Goal: Task Accomplishment & Management: Manage account settings

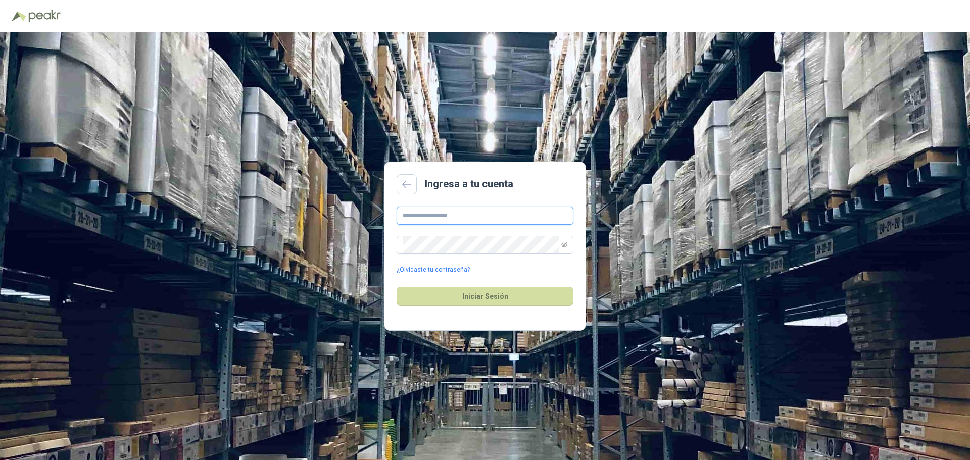
click at [507, 214] on input "text" at bounding box center [485, 216] width 177 height 18
type input "**********"
click at [498, 294] on button "Iniciar Sesión" at bounding box center [485, 296] width 177 height 19
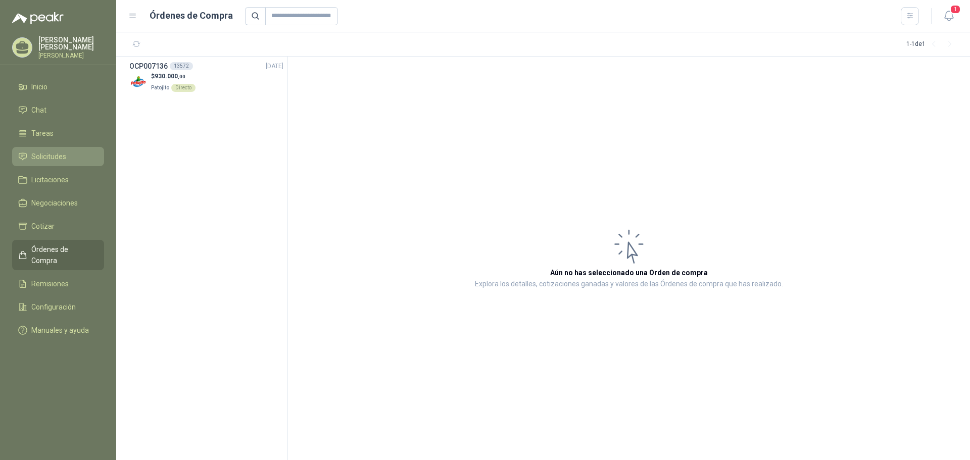
click at [64, 151] on span "Solicitudes" at bounding box center [48, 156] width 35 height 11
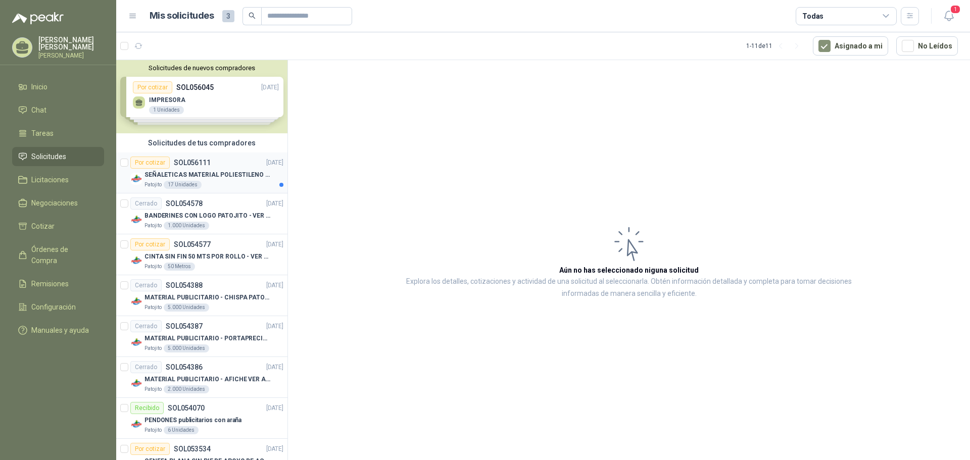
click at [215, 180] on div "SEÑALETICAS MATERIAL POLIESTILENO CON VINILO LAMINADO CALIBRE 60" at bounding box center [213, 175] width 139 height 12
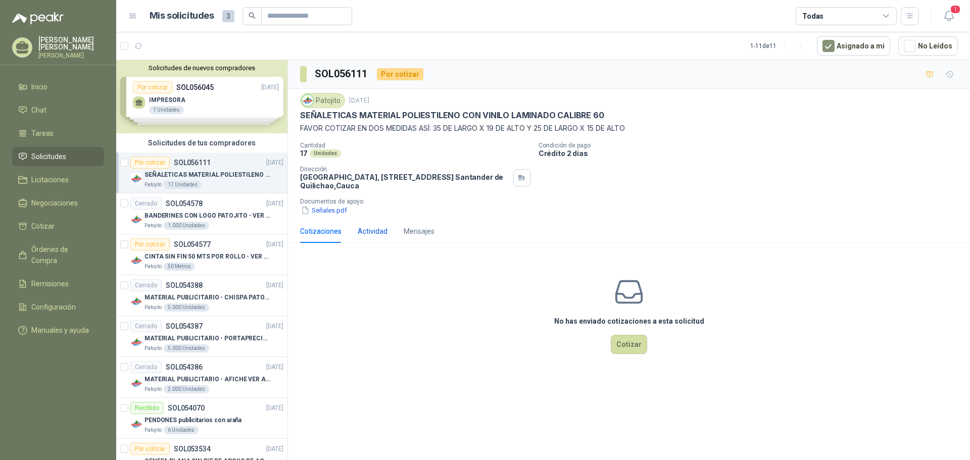
click at [381, 229] on div "Actividad" at bounding box center [373, 231] width 30 height 11
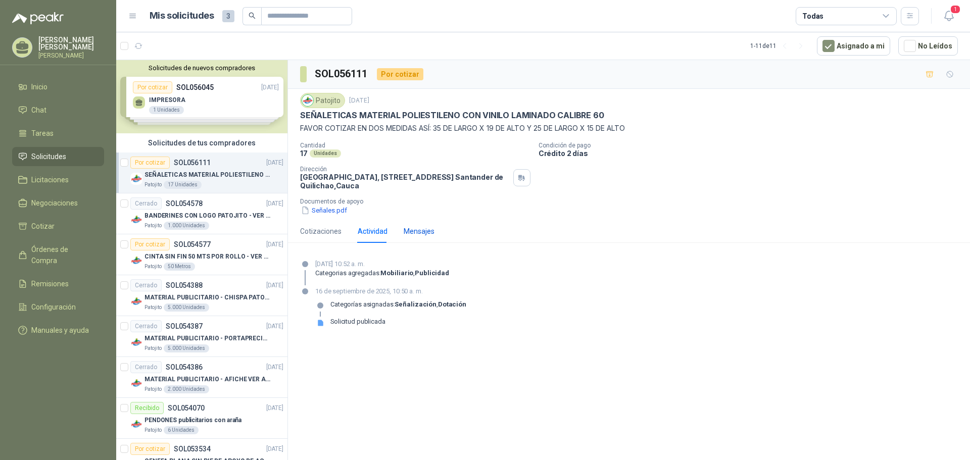
click at [417, 228] on div "Mensajes" at bounding box center [419, 231] width 31 height 11
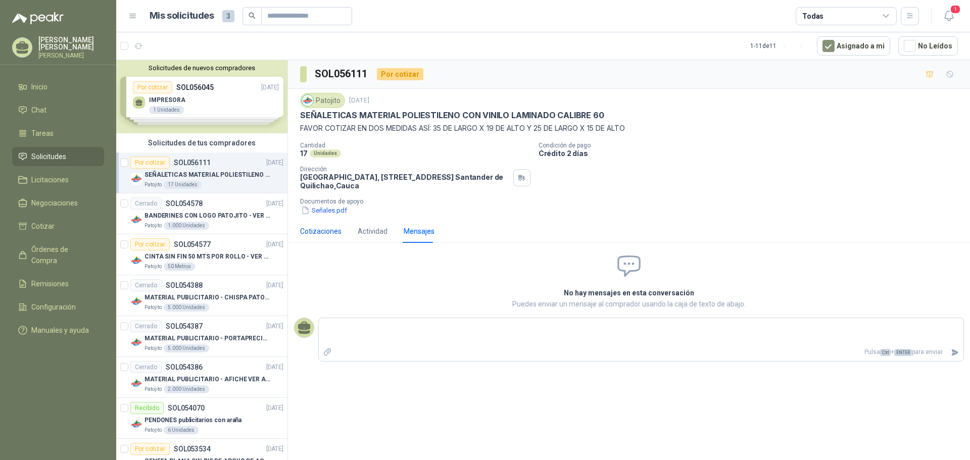
click at [322, 228] on div "Cotizaciones" at bounding box center [320, 231] width 41 height 11
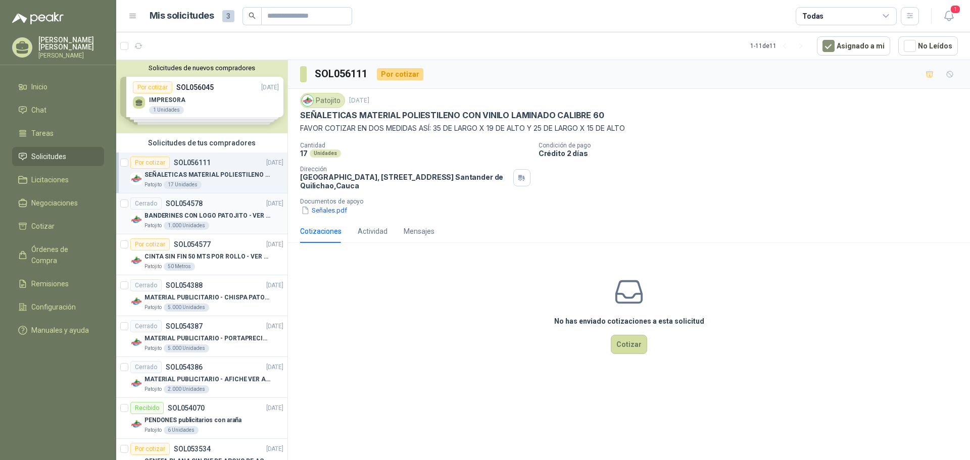
click at [227, 212] on p "BANDERINES CON LOGO PATOJITO - VER DOC ADJUNTO" at bounding box center [207, 216] width 126 height 10
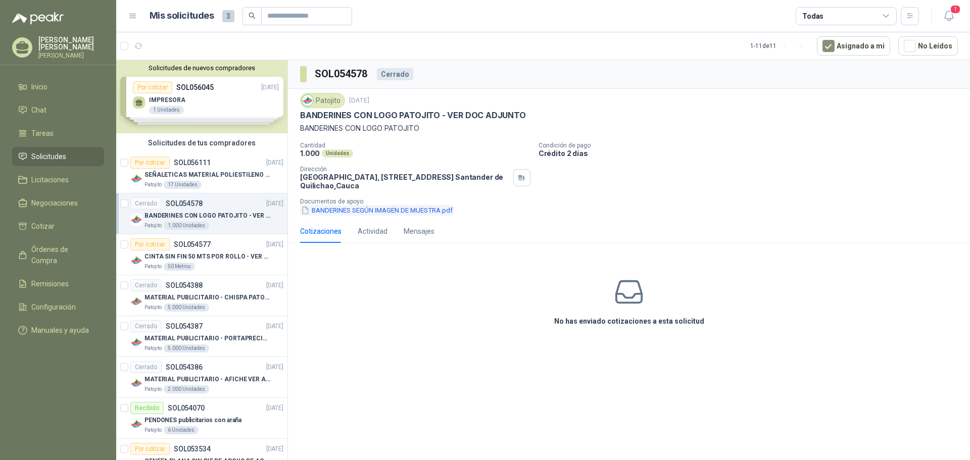
click at [353, 213] on button "BANDERINES SEGÚN IMAGEN DE MUESTRA.pdf" at bounding box center [377, 210] width 154 height 11
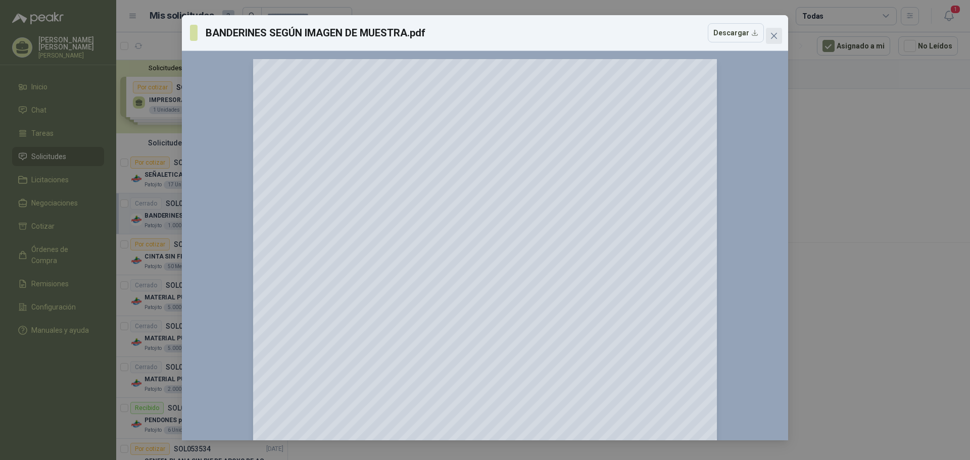
click at [777, 36] on icon "close" at bounding box center [774, 36] width 8 height 8
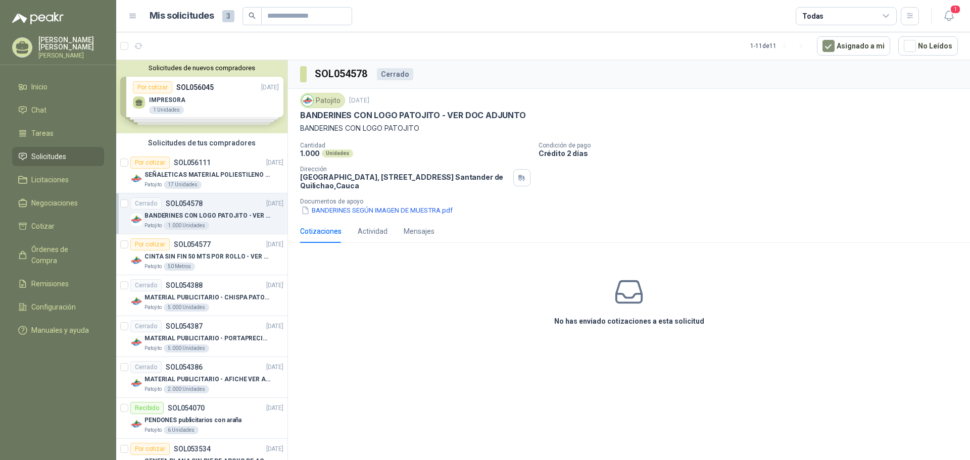
click at [210, 102] on div "Solicitudes de nuevos compradores Por cotizar SOL056045 [DATE] IMPRESORA 1 Unid…" at bounding box center [201, 96] width 171 height 73
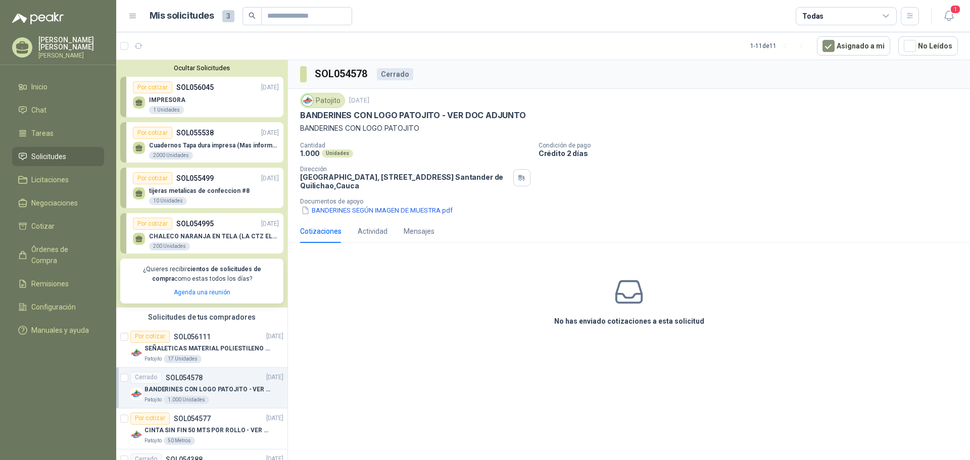
click at [211, 102] on div "IMPRESORA 1 Unidades" at bounding box center [206, 103] width 146 height 21
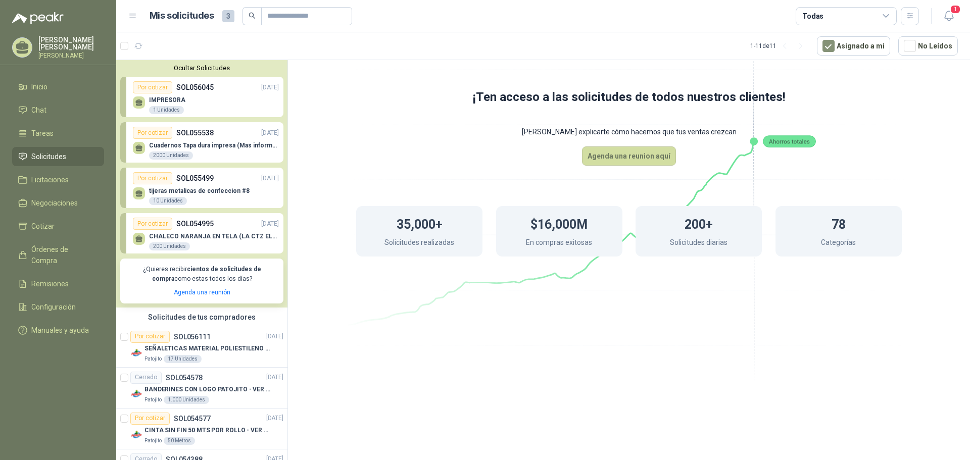
click at [161, 96] on div "IMPRESORA 1 Unidades" at bounding box center [206, 103] width 146 height 21
click at [217, 145] on p "Cuadernos Tapa dura impresa (Mas informacion en el adjunto)" at bounding box center [214, 145] width 130 height 7
click at [202, 132] on p "SOL055538" at bounding box center [194, 132] width 37 height 11
click at [63, 302] on span "Configuración" at bounding box center [53, 307] width 44 height 11
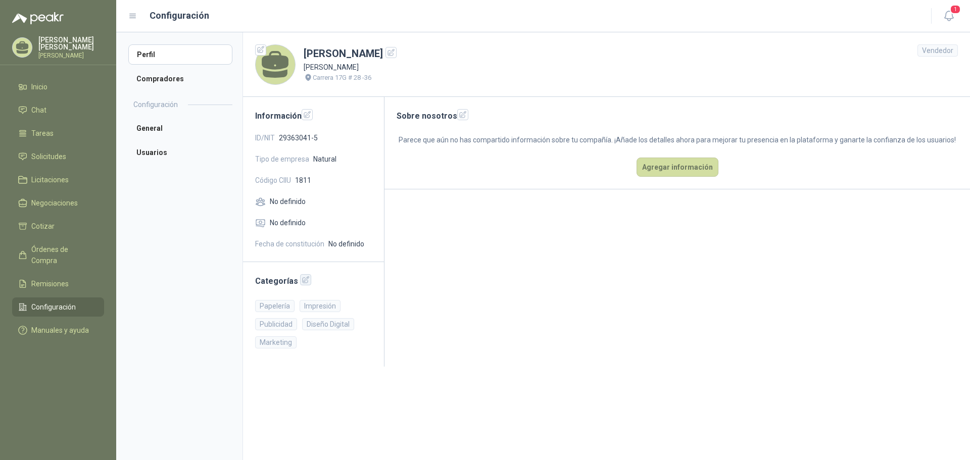
click at [303, 281] on icon "button" at bounding box center [306, 280] width 7 height 7
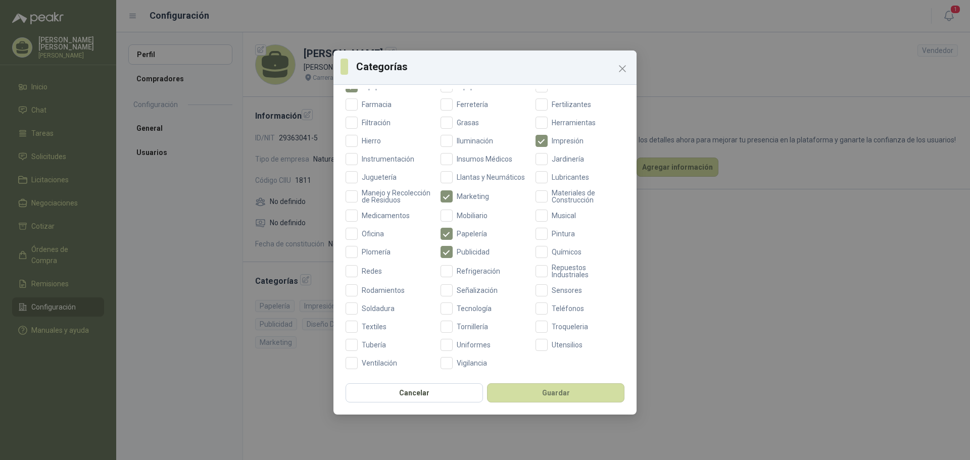
scroll to position [290, 0]
click at [532, 390] on button "Guardar" at bounding box center [555, 392] width 137 height 19
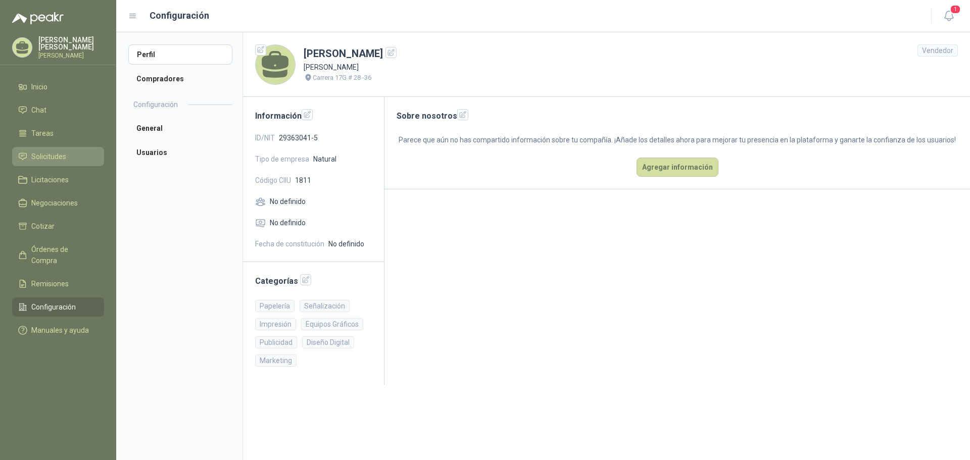
click at [61, 157] on span "Solicitudes" at bounding box center [48, 156] width 35 height 11
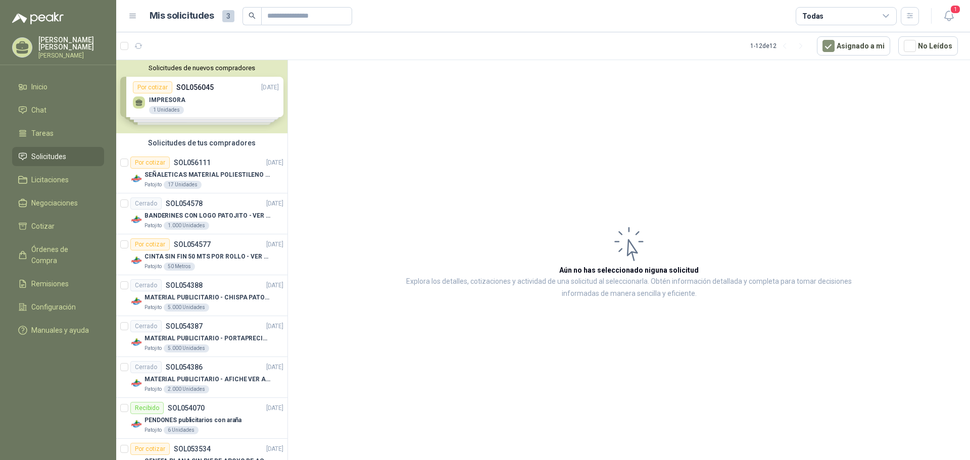
click at [218, 105] on div "Solicitudes de nuevos compradores Por cotizar SOL056045 [DATE] IMPRESORA 1 Unid…" at bounding box center [201, 96] width 171 height 73
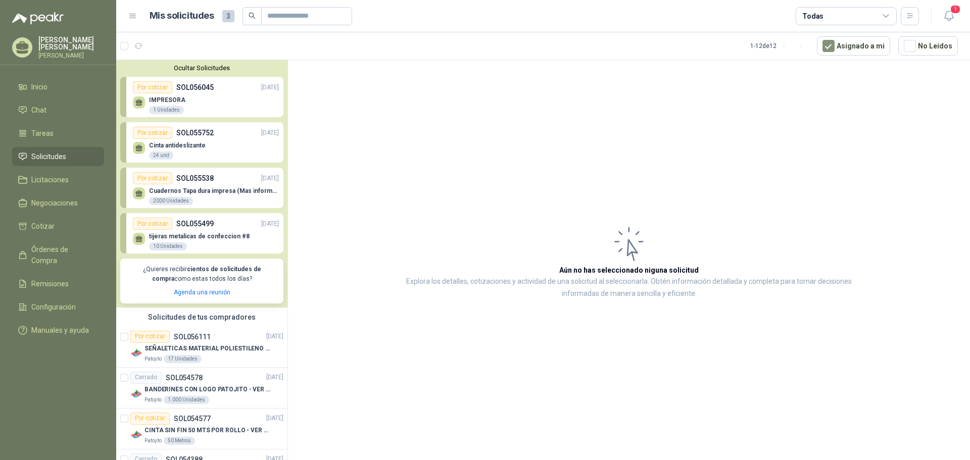
click at [231, 182] on div "Por cotizar SOL055538 [DATE]" at bounding box center [206, 178] width 146 height 12
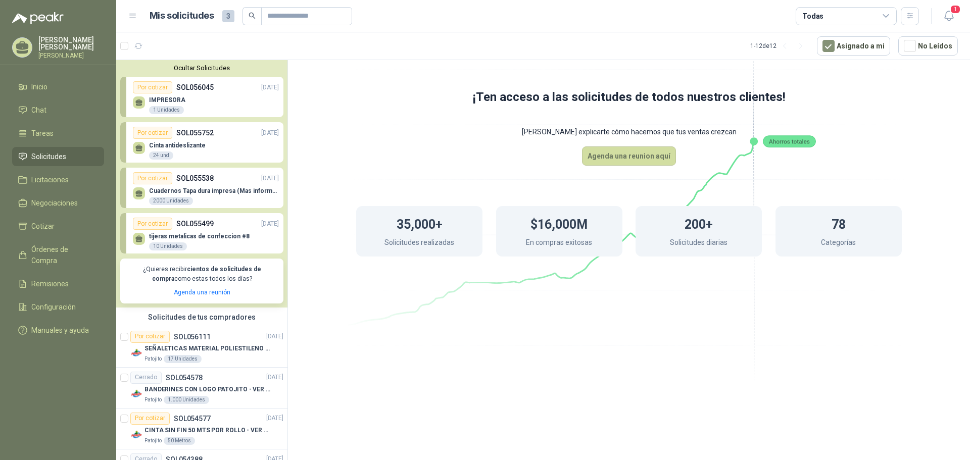
click at [187, 179] on p "SOL055538" at bounding box center [194, 178] width 37 height 11
click at [163, 179] on div "Por cotizar" at bounding box center [152, 178] width 39 height 12
click at [135, 195] on icon at bounding box center [139, 193] width 9 height 9
click at [158, 189] on p "Cuadernos Tapa dura impresa (Mas informacion en el adjunto)" at bounding box center [214, 190] width 130 height 7
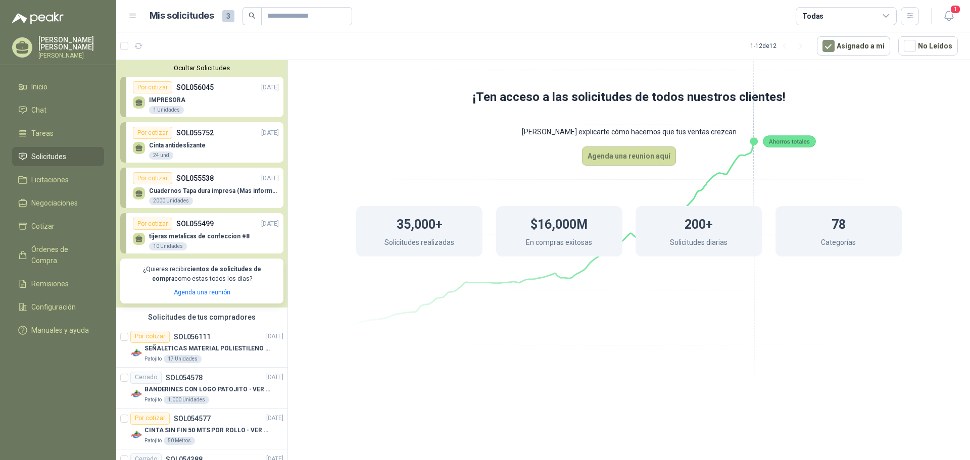
click at [195, 95] on div "IMPRESORA 1 Unidades" at bounding box center [206, 103] width 146 height 21
click at [196, 187] on div "Cuadernos Tapa dura impresa (Mas informacion en el adjunto) 2000 Unidades" at bounding box center [206, 194] width 146 height 21
click at [260, 193] on p "Cuadernos Tapa dura impresa (Mas informacion en el adjunto)" at bounding box center [214, 190] width 130 height 7
click at [79, 302] on li "Configuración" at bounding box center [58, 307] width 80 height 11
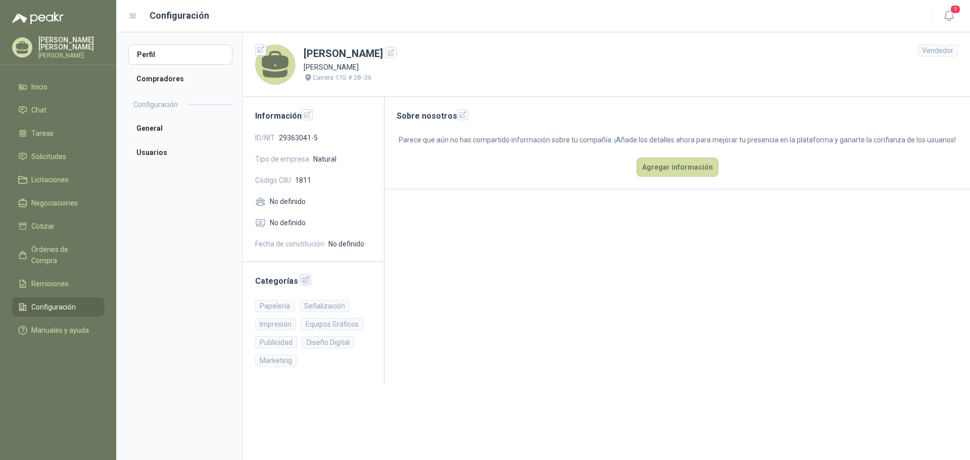
click at [302, 277] on icon "button" at bounding box center [306, 280] width 9 height 9
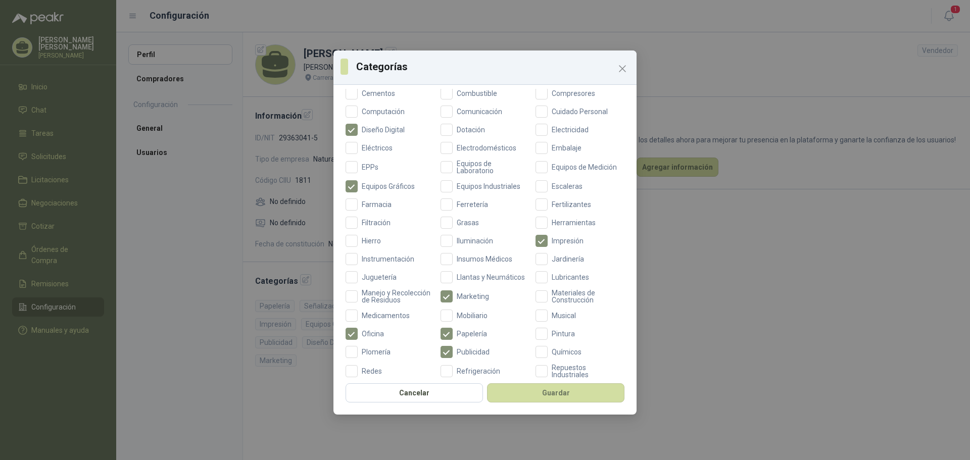
scroll to position [181, 0]
click at [536, 394] on button "Guardar" at bounding box center [555, 392] width 137 height 19
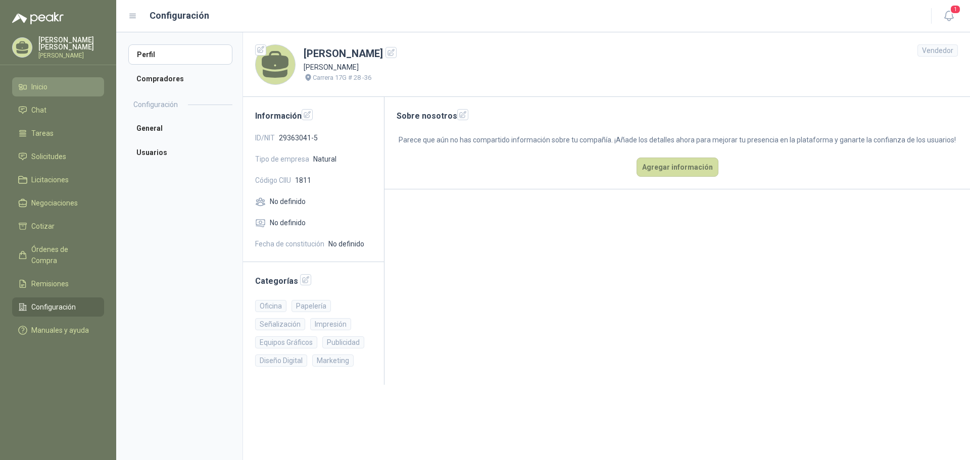
click at [35, 83] on span "Inicio" at bounding box center [39, 86] width 16 height 11
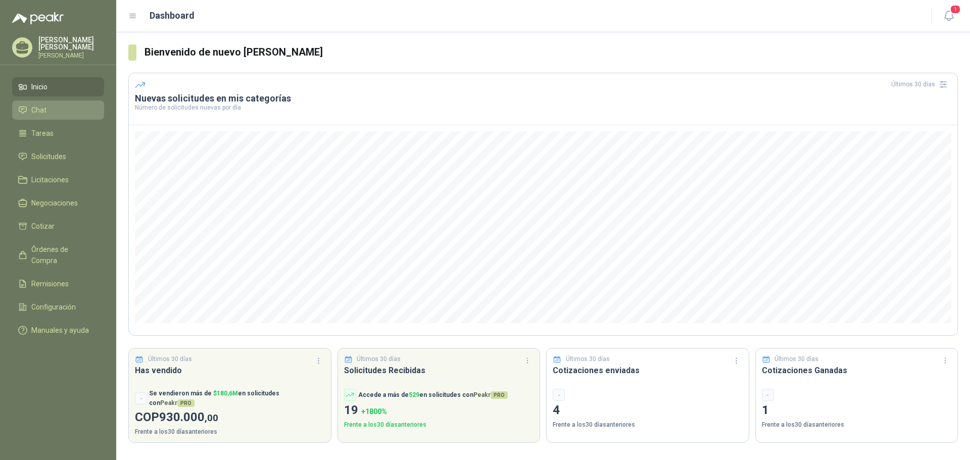
click at [61, 105] on li "Chat" at bounding box center [58, 110] width 80 height 11
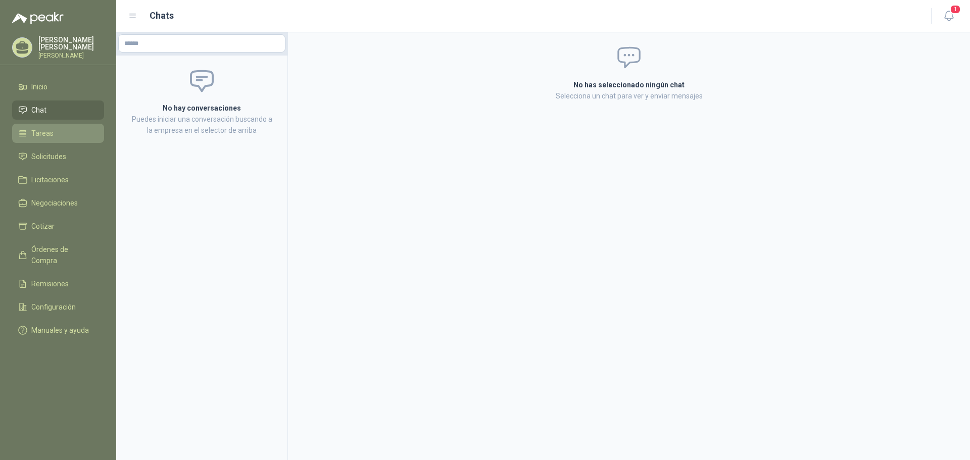
click at [64, 125] on link "Tareas" at bounding box center [58, 133] width 92 height 19
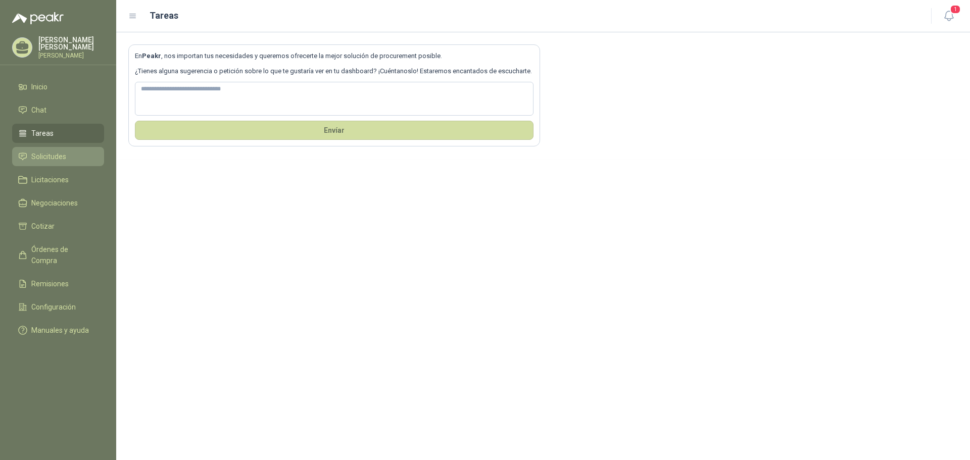
click at [71, 149] on link "Solicitudes" at bounding box center [58, 156] width 92 height 19
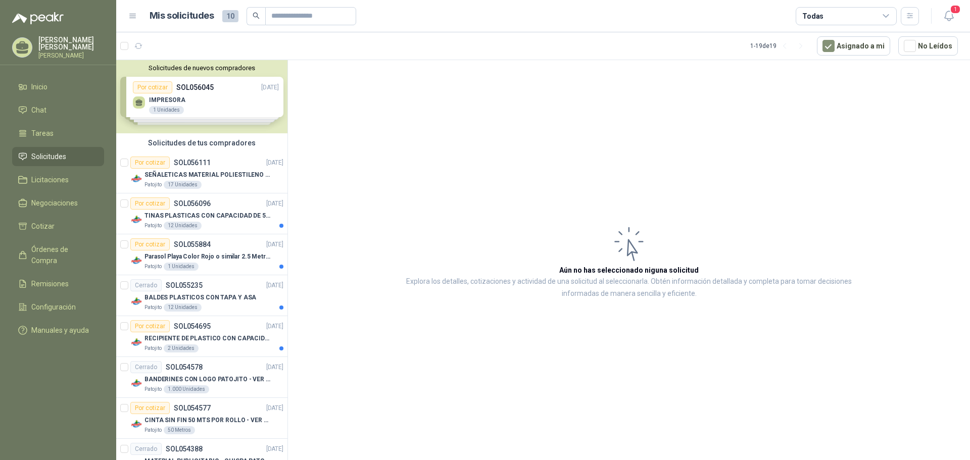
click at [222, 105] on div "Solicitudes de nuevos compradores Por cotizar SOL056045 [DATE] IMPRESORA 1 Unid…" at bounding box center [201, 96] width 171 height 73
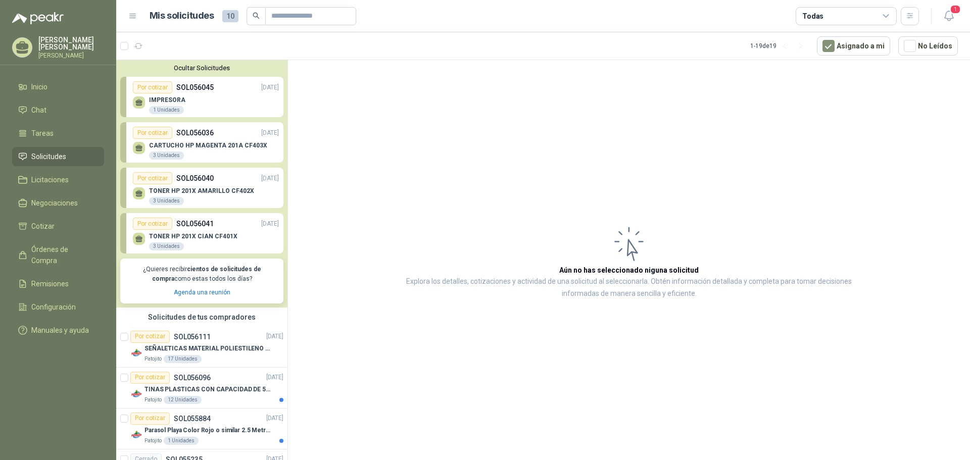
click at [222, 105] on div "IMPRESORA 1 Unidades" at bounding box center [206, 103] width 146 height 21
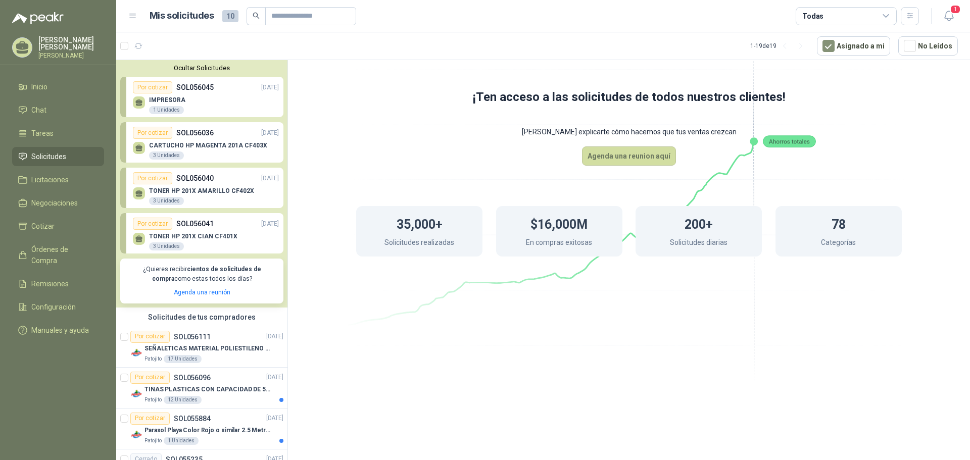
click at [222, 135] on div "Por cotizar SOL056036 [DATE]" at bounding box center [206, 133] width 146 height 12
click at [242, 199] on div "TONER HP 201X AMARILLO CF402X 3 Unidades" at bounding box center [201, 196] width 105 height 18
click at [225, 238] on p "TONER HP 201X CIAN CF401X" at bounding box center [193, 236] width 88 height 7
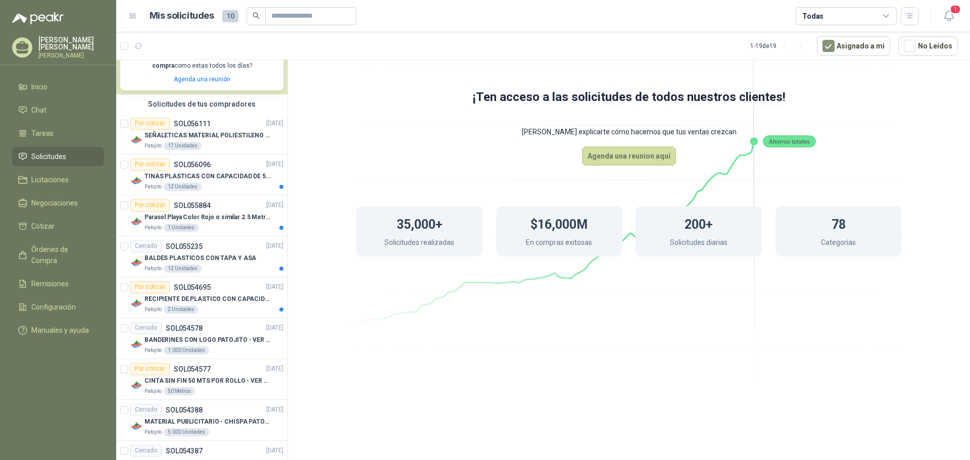
scroll to position [229, 0]
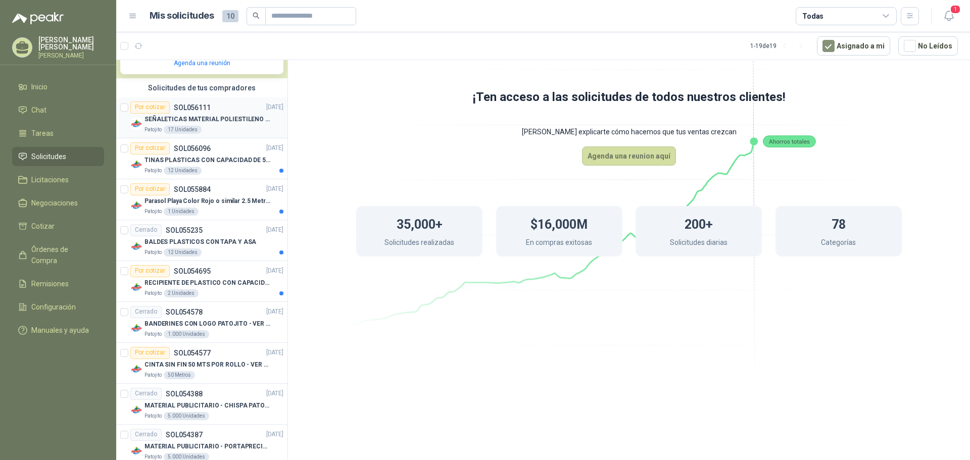
click at [187, 125] on div "SEÑALETICAS MATERIAL POLIESTILENO CON VINILO LAMINADO CALIBRE 60" at bounding box center [213, 120] width 139 height 12
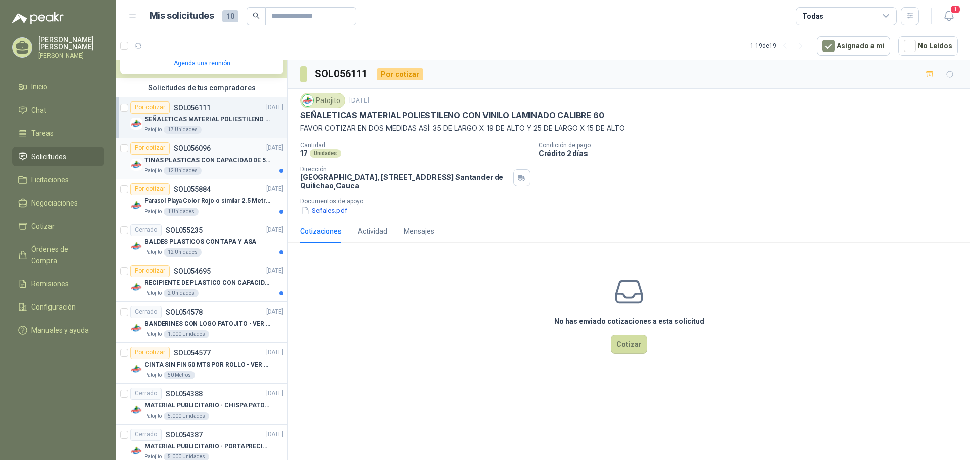
click at [213, 164] on p "TINAS PLASTICAS CON CAPACIDAD DE 50 KG" at bounding box center [207, 161] width 126 height 10
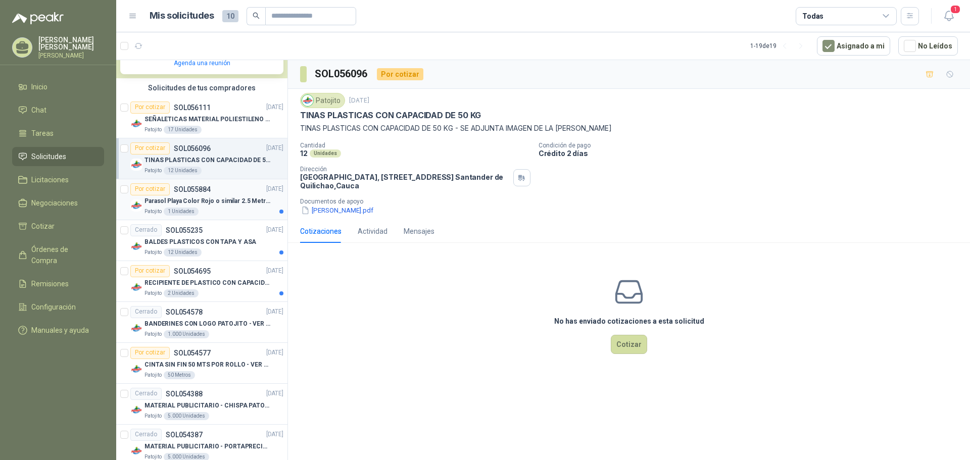
click at [222, 203] on p "Parasol Playa Color Rojo o similar 2.5 Metros Uv+50" at bounding box center [207, 201] width 126 height 10
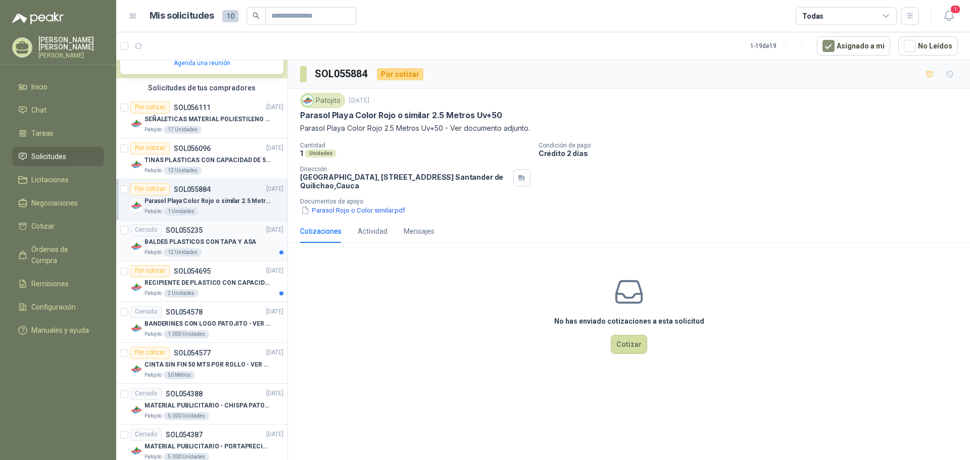
click at [220, 248] on div "BALDES PLASTICOS CON TAPA Y ASA" at bounding box center [213, 242] width 139 height 12
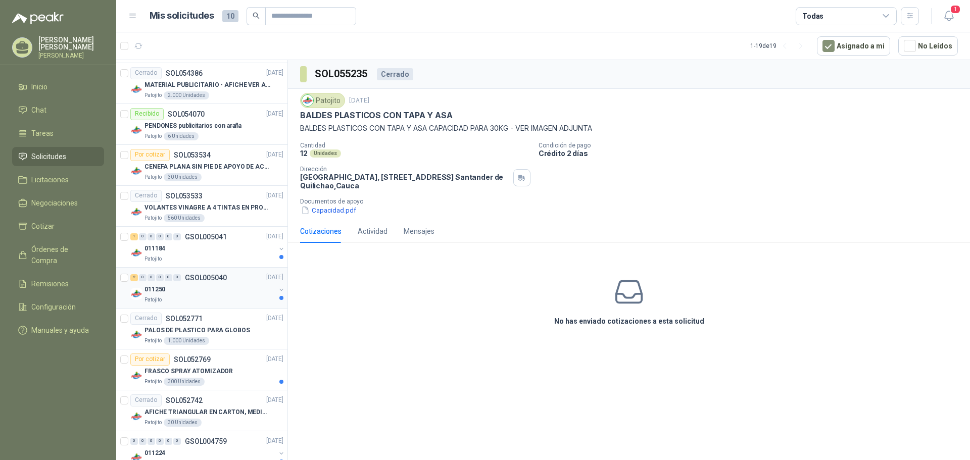
scroll to position [633, 0]
click at [199, 256] on div "Patojito" at bounding box center [209, 258] width 131 height 8
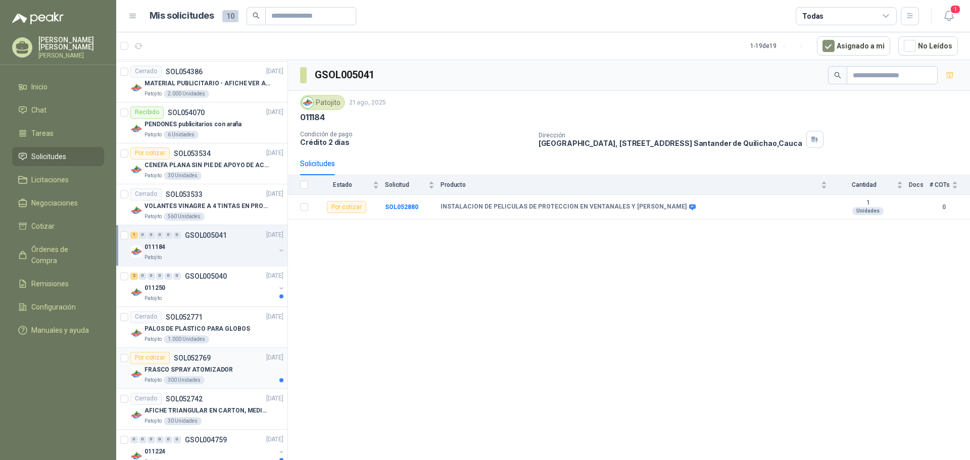
scroll to position [655, 0]
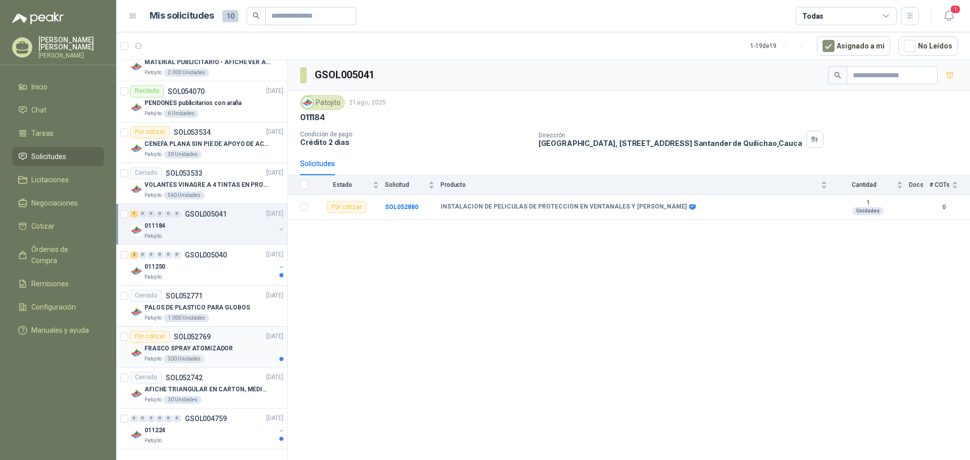
click at [236, 351] on div "FRASCO SPRAY ATOMIZADOR" at bounding box center [213, 349] width 139 height 12
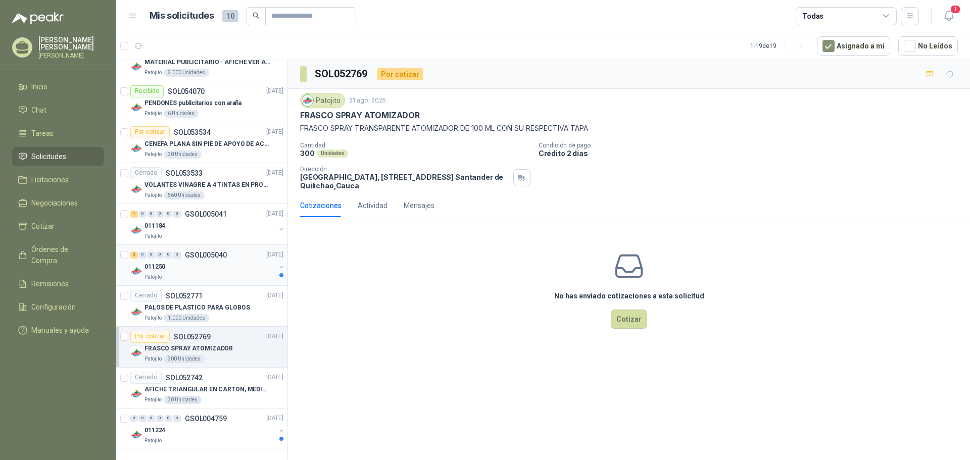
click at [231, 269] on div "011250" at bounding box center [209, 267] width 131 height 12
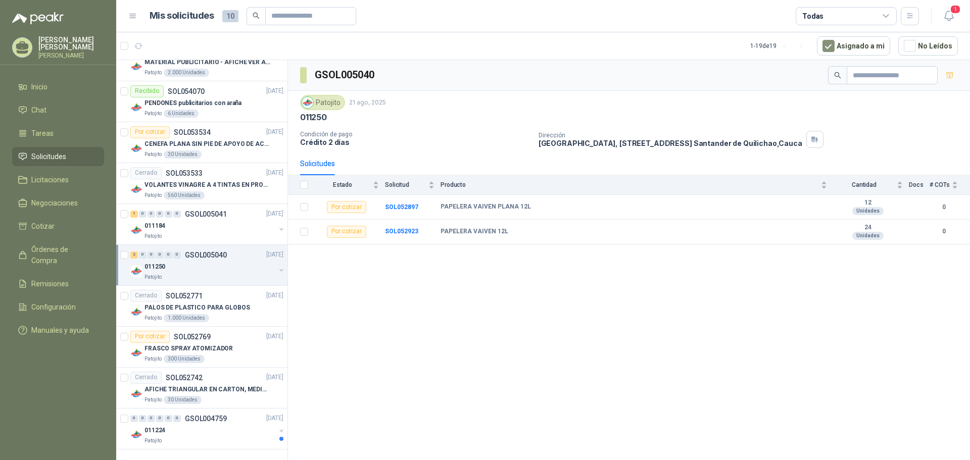
click at [155, 265] on p "011250" at bounding box center [154, 267] width 21 height 10
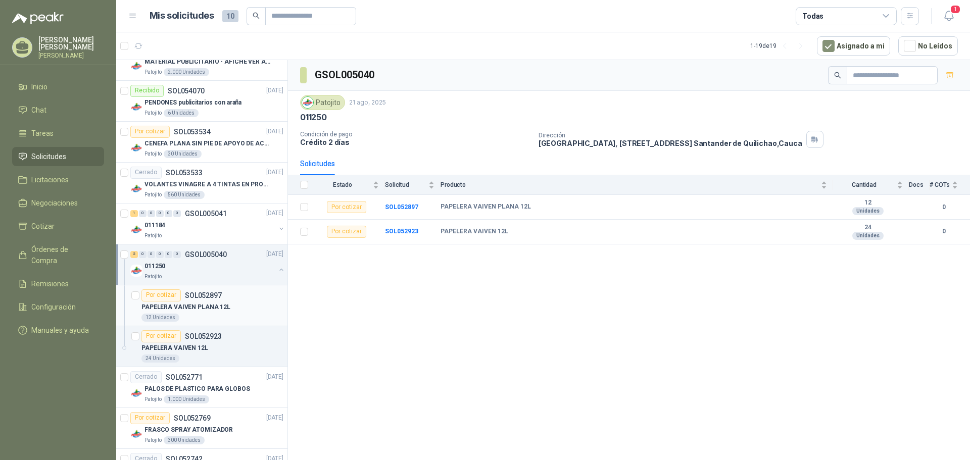
click at [241, 305] on div "PAPELERA VAIVEN PLANA 12L" at bounding box center [212, 308] width 142 height 12
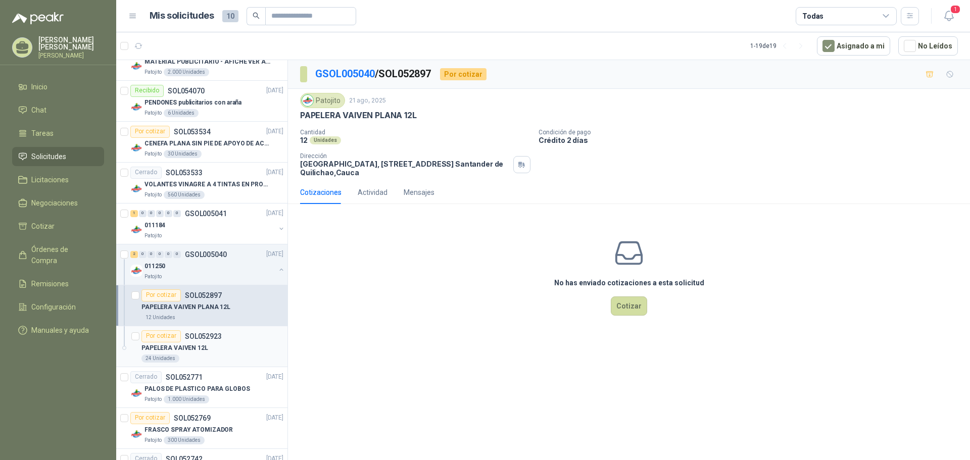
click at [234, 337] on div "Por cotizar SOL052923" at bounding box center [212, 336] width 142 height 12
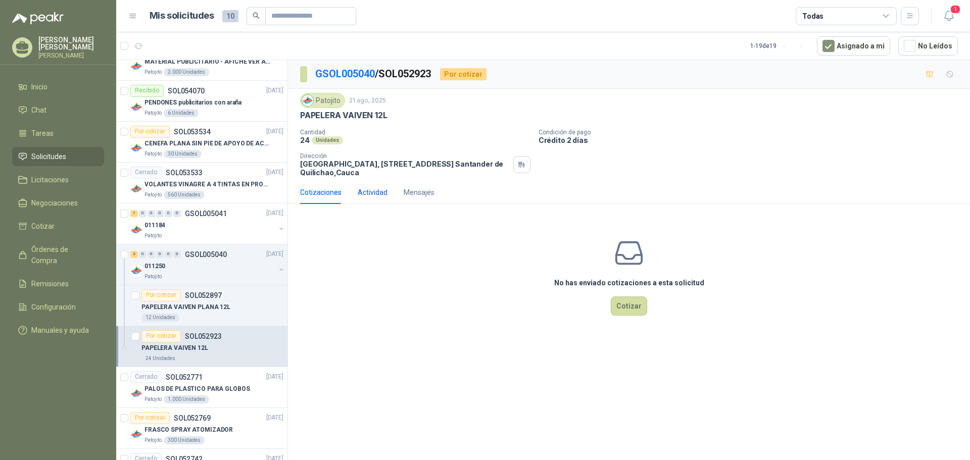
click at [364, 189] on div "Actividad" at bounding box center [373, 192] width 30 height 11
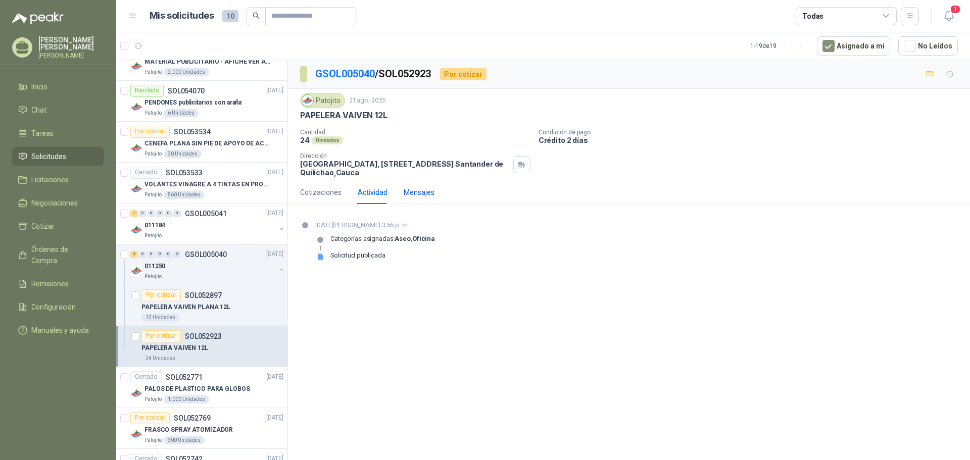
click at [420, 194] on div "Mensajes" at bounding box center [419, 192] width 31 height 11
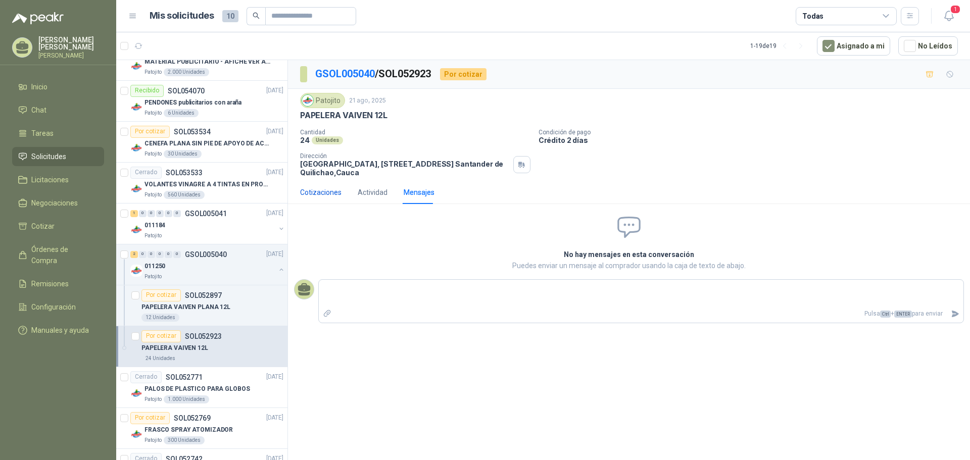
click at [324, 193] on div "Cotizaciones" at bounding box center [320, 192] width 41 height 11
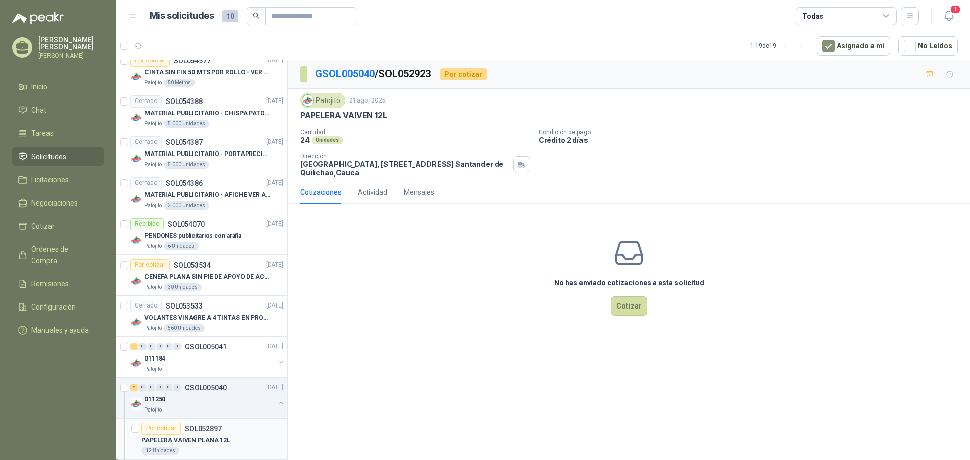
scroll to position [504, 0]
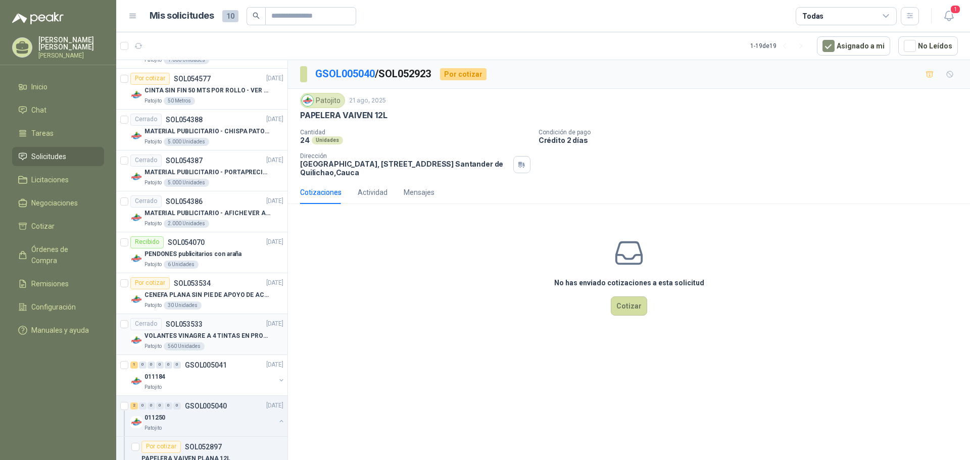
click at [222, 330] on div "VOLANTES VINAGRE A 4 TINTAS EN PROPALCOTE VER ARCHIVO ADJUNTO" at bounding box center [213, 336] width 139 height 12
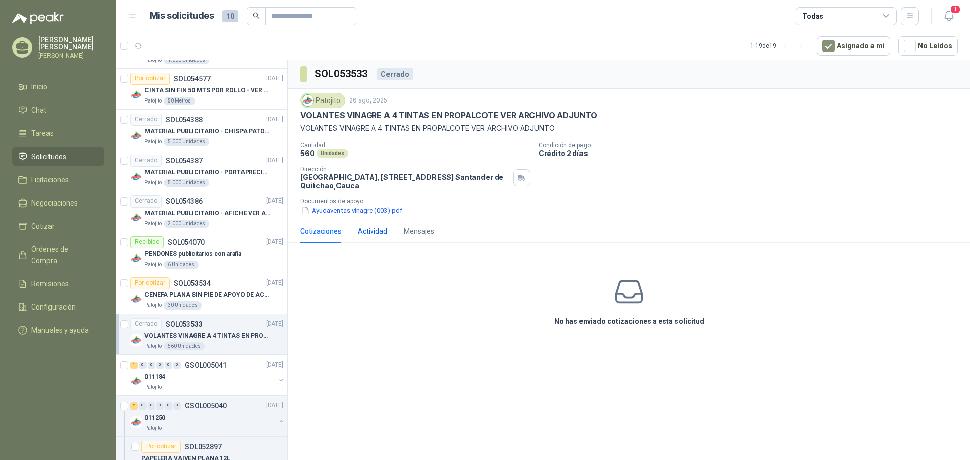
click at [366, 236] on div "Actividad" at bounding box center [373, 231] width 30 height 11
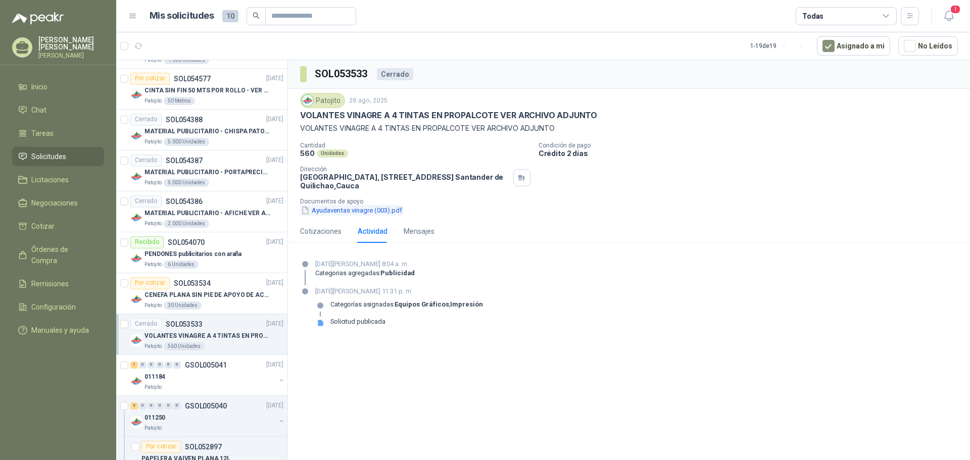
click at [367, 213] on button "Ayudaventas vinagre (003).pdf" at bounding box center [351, 210] width 103 height 11
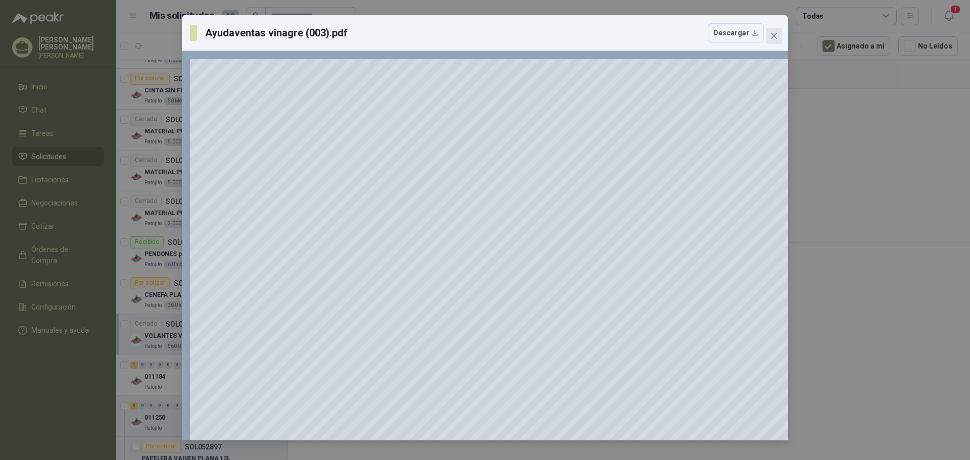
click at [773, 36] on icon "close" at bounding box center [774, 36] width 6 height 6
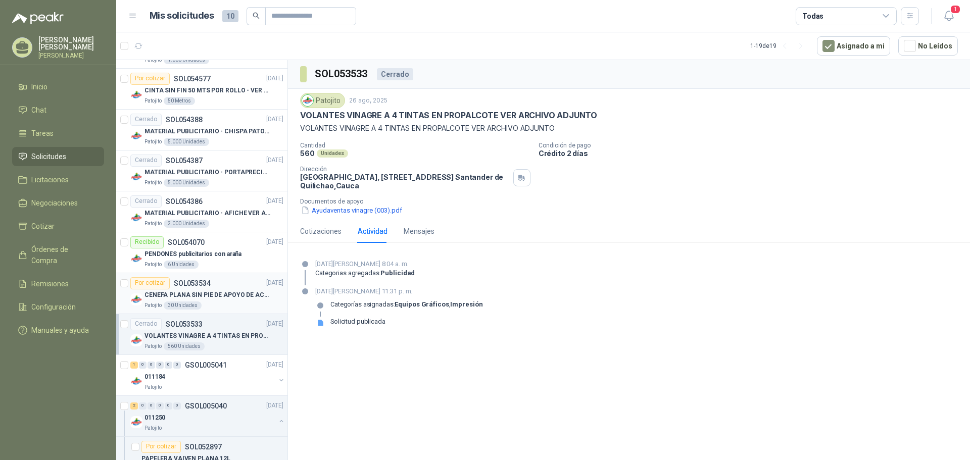
click at [246, 304] on div "Patojito 30 Unidades" at bounding box center [213, 306] width 139 height 8
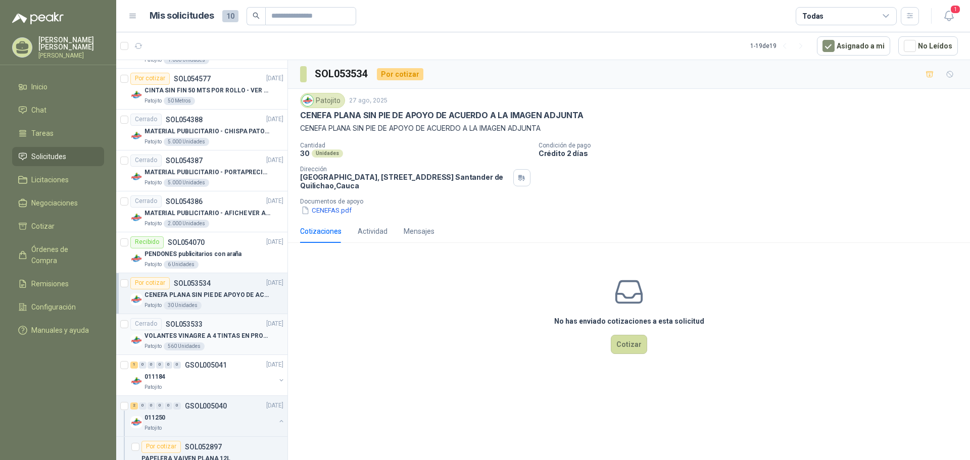
click at [234, 349] on div "Patojito 560 Unidades" at bounding box center [213, 346] width 139 height 8
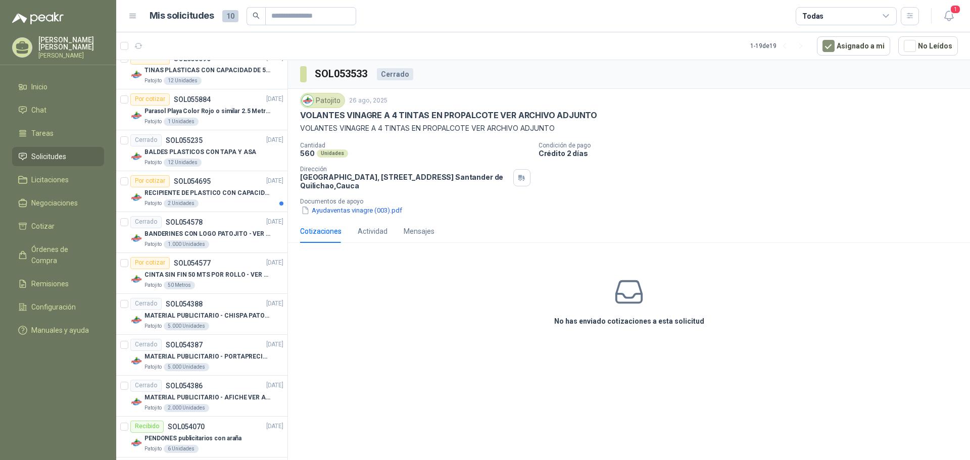
scroll to position [302, 0]
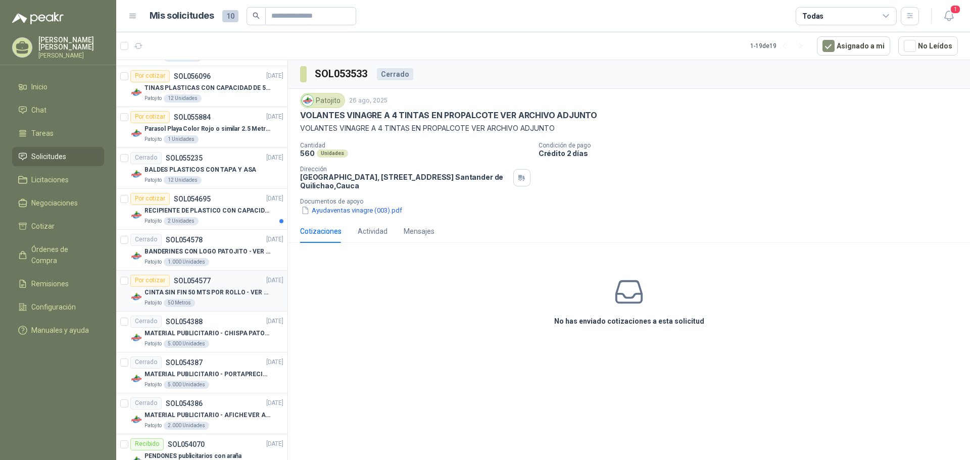
click at [234, 301] on div "Patojito 50 Metros" at bounding box center [213, 303] width 139 height 8
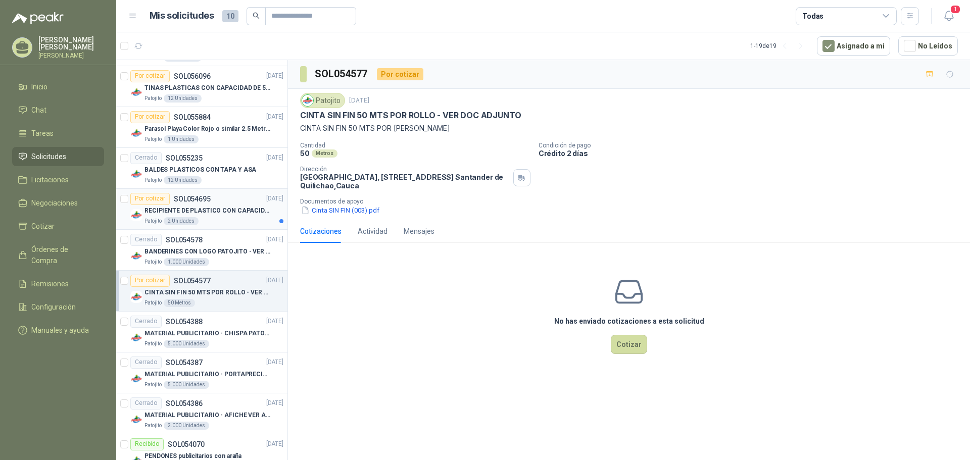
click at [219, 208] on p "RECIPIENTE DE PLASTICO CON CAPACIDAD DE 1.8 LT PARA LA EXTRACCIÓN MANUAL DE LIQ…" at bounding box center [207, 211] width 126 height 10
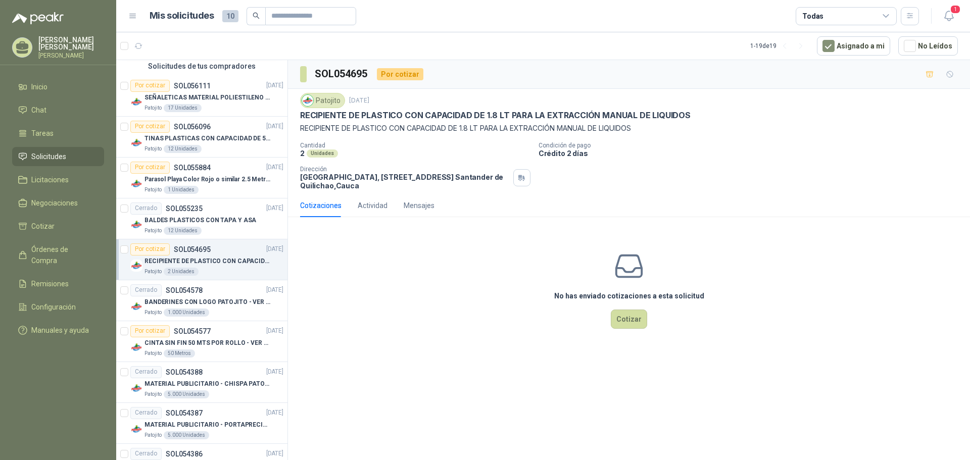
scroll to position [201, 0]
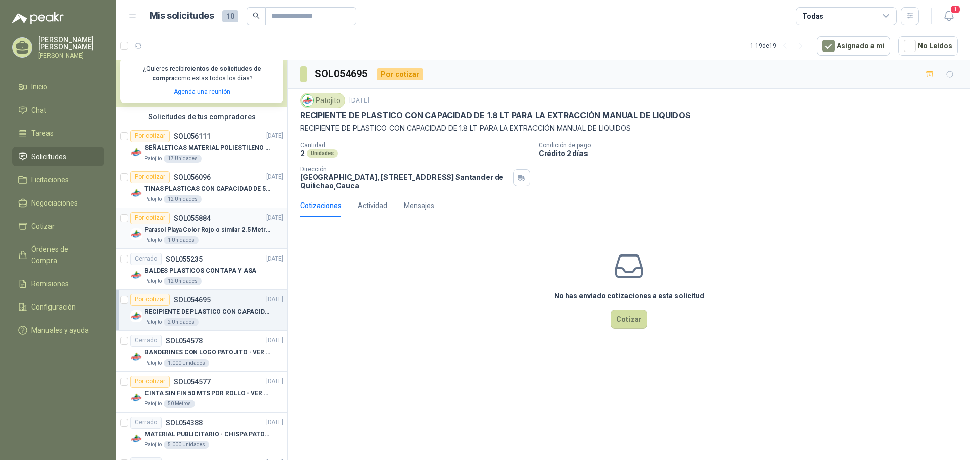
click at [227, 222] on div "Por cotizar SOL055884 [DATE]" at bounding box center [206, 218] width 153 height 12
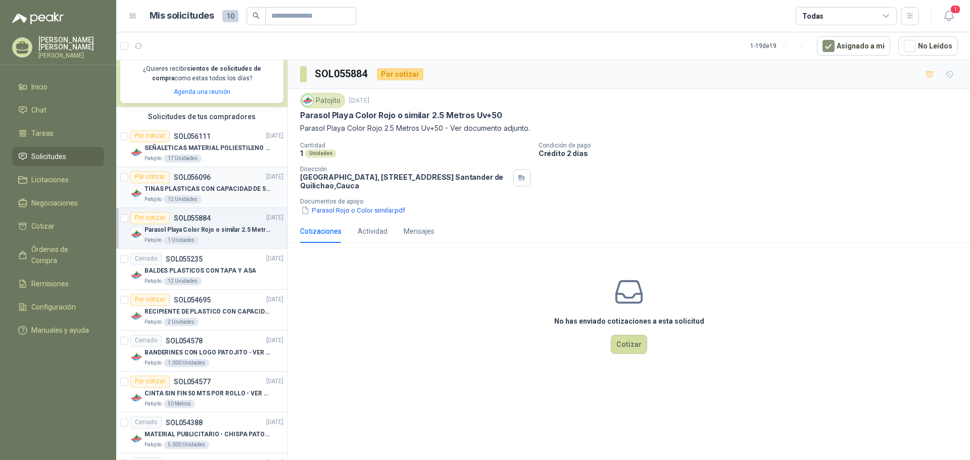
click at [216, 176] on div "Por cotizar SOL056096 [DATE]" at bounding box center [206, 177] width 153 height 12
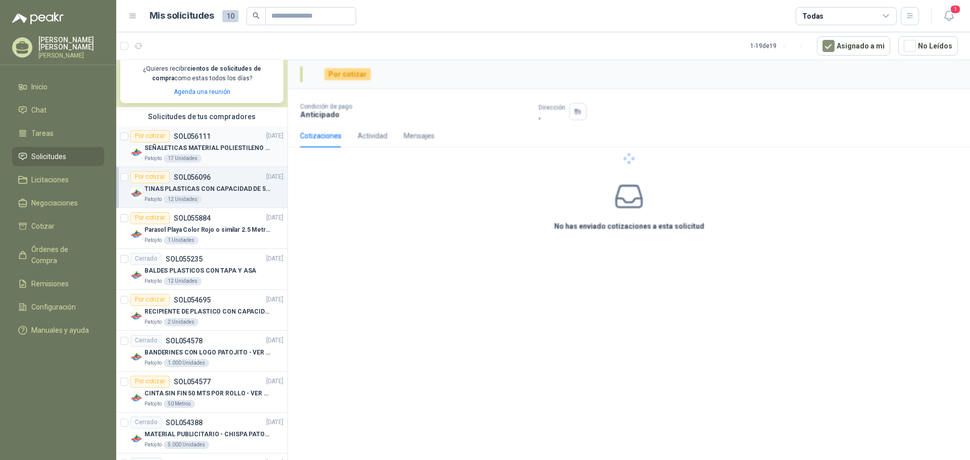
click at [236, 152] on p "SEÑALETICAS MATERIAL POLIESTILENO CON VINILO LAMINADO CALIBRE 60" at bounding box center [207, 148] width 126 height 10
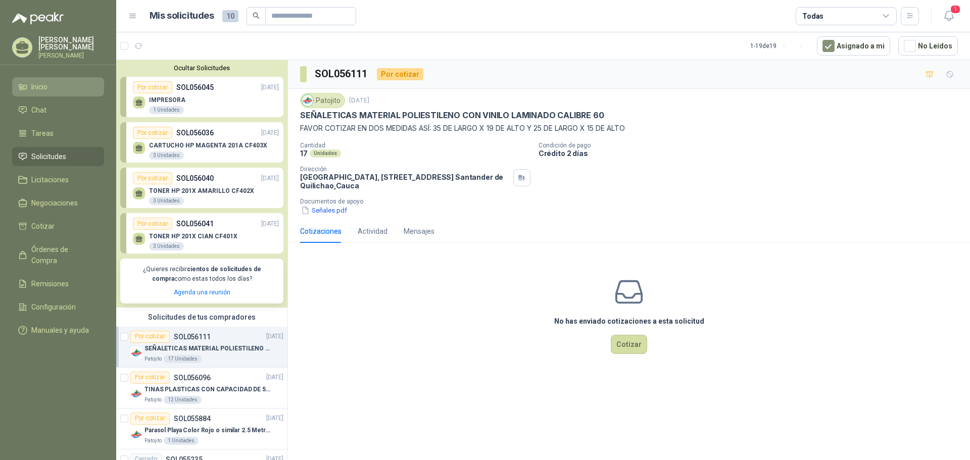
click at [71, 84] on li "Inicio" at bounding box center [58, 86] width 80 height 11
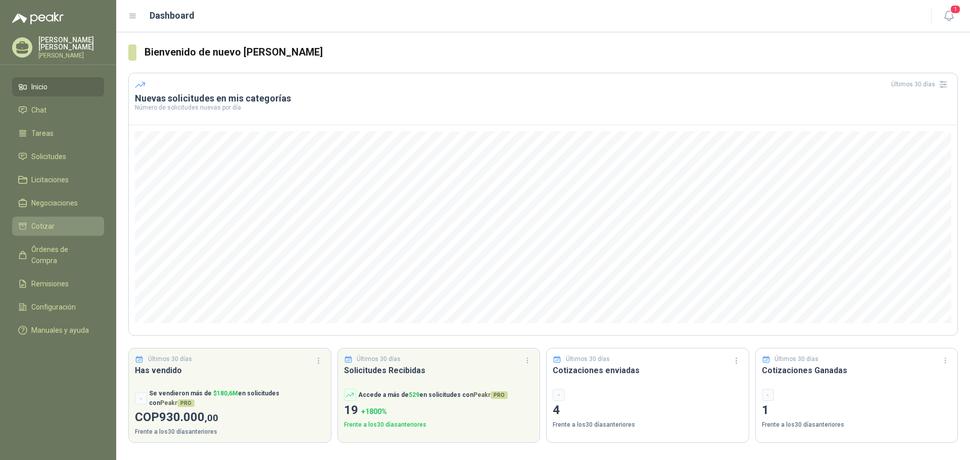
click at [78, 217] on link "Cotizar" at bounding box center [58, 226] width 92 height 19
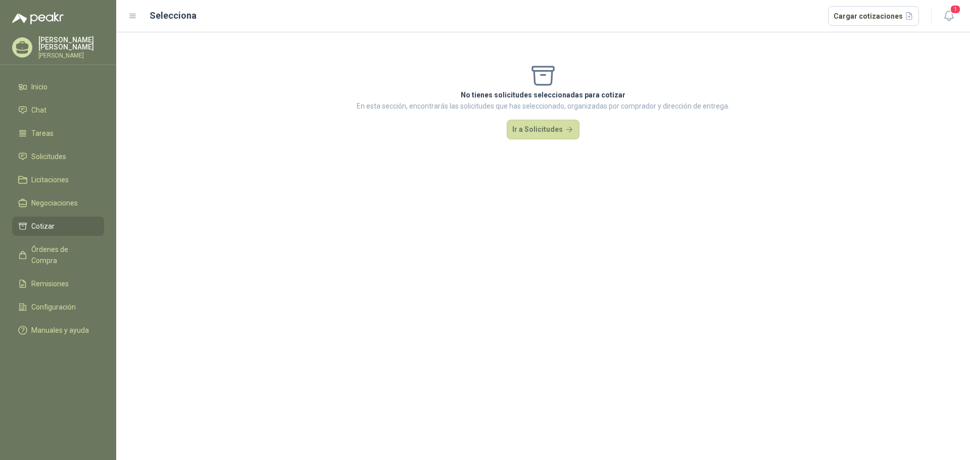
click at [78, 222] on li "Cotizar" at bounding box center [58, 226] width 80 height 11
click at [70, 151] on li "Solicitudes" at bounding box center [58, 156] width 80 height 11
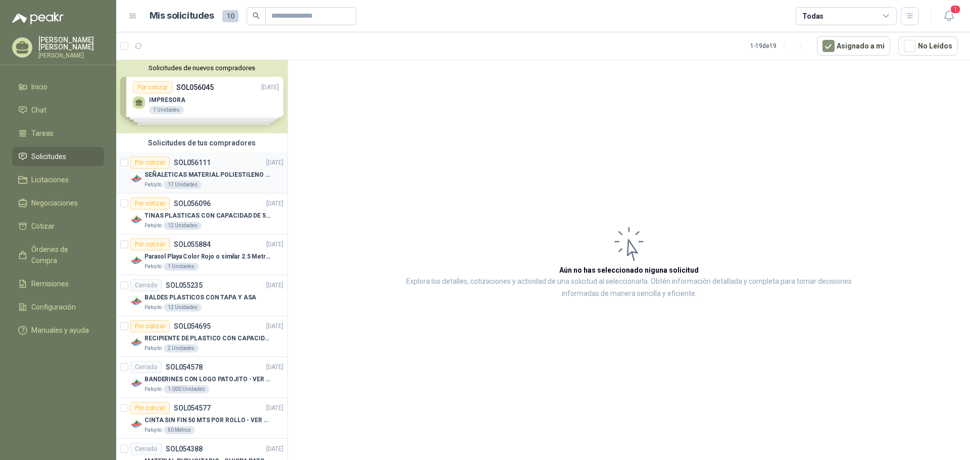
click at [239, 179] on p "SEÑALETICAS MATERIAL POLIESTILENO CON VINILO LAMINADO CALIBRE 60" at bounding box center [207, 175] width 126 height 10
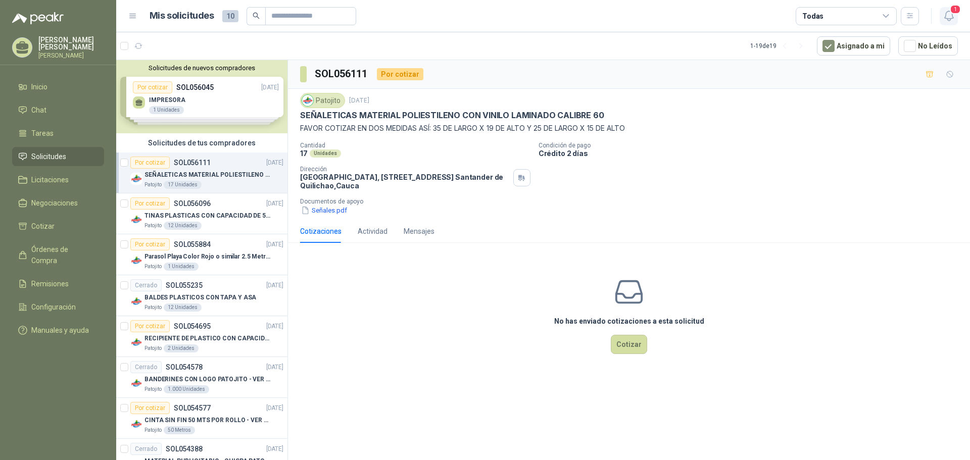
click at [956, 11] on span "1" at bounding box center [955, 10] width 11 height 10
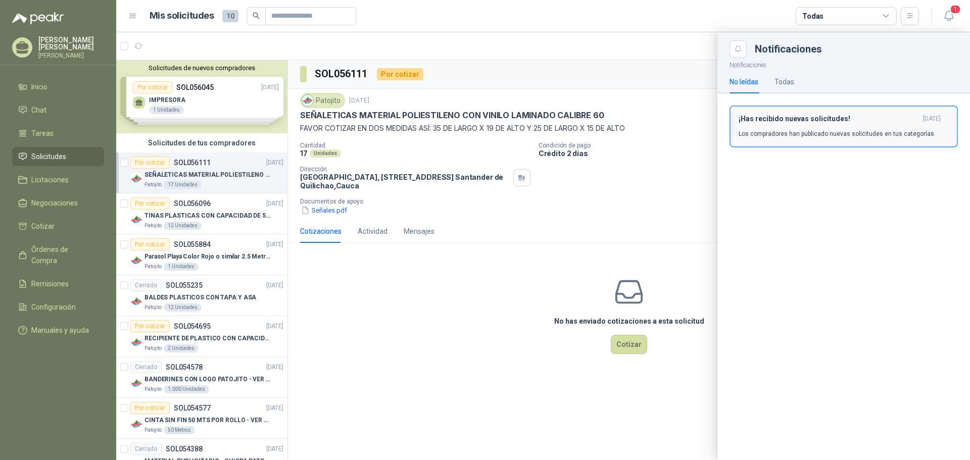
click at [810, 127] on div "¡Has recibido nuevas solicitudes! [DATE] Los compradores han publicado nuevas s…" at bounding box center [843, 127] width 210 height 24
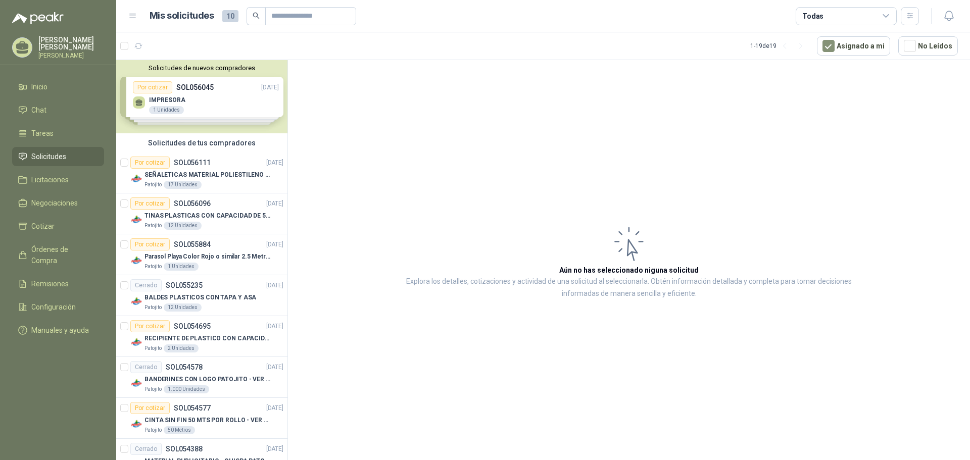
click at [232, 109] on div "Solicitudes de nuevos compradores Por cotizar SOL056045 [DATE] IMPRESORA 1 Unid…" at bounding box center [201, 96] width 171 height 73
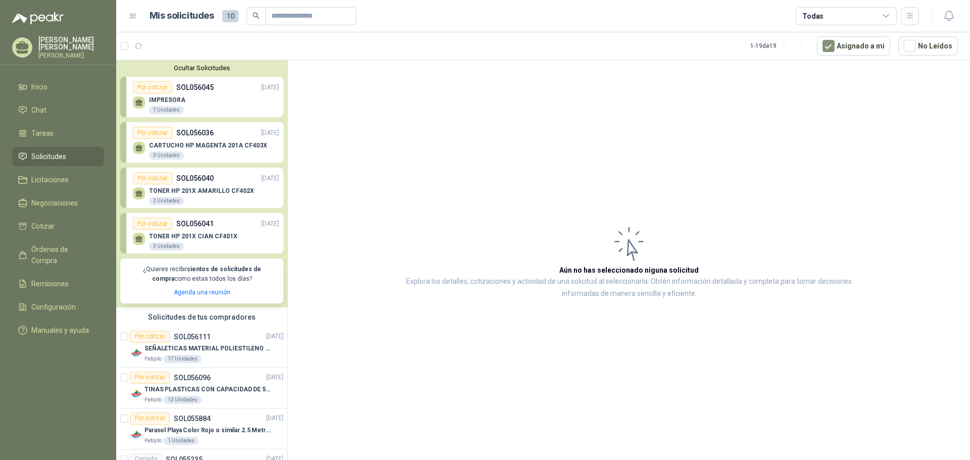
click at [86, 53] on p "[PERSON_NAME]" at bounding box center [71, 56] width 66 height 6
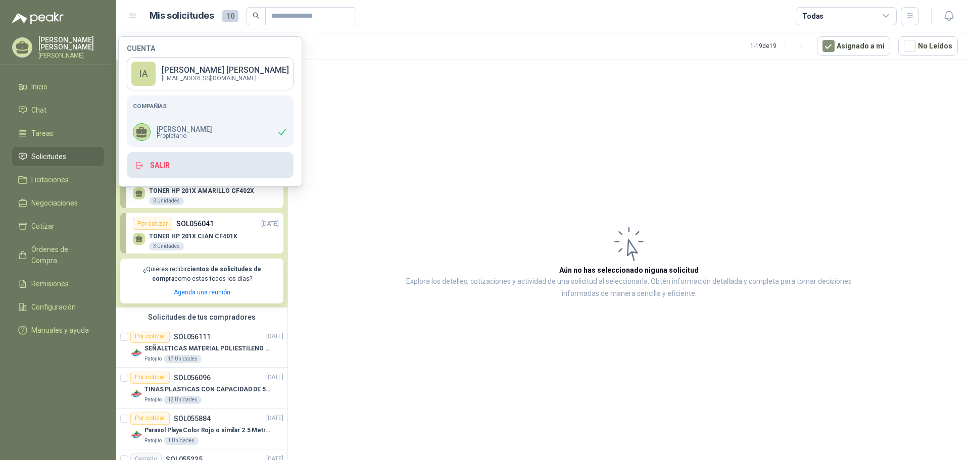
click at [187, 166] on button "Salir" at bounding box center [210, 165] width 167 height 26
